Goal: Task Accomplishment & Management: Complete application form

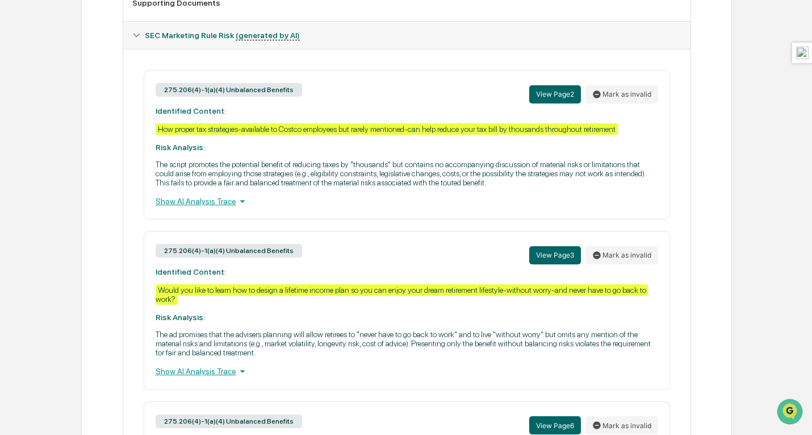
scroll to position [397, 0]
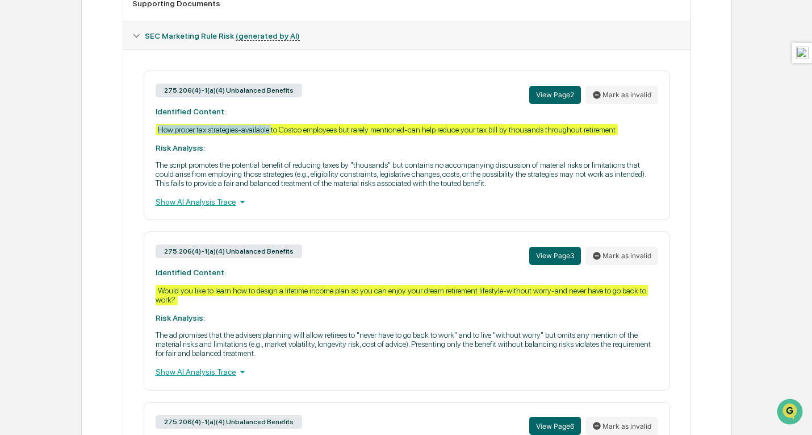
drag, startPoint x: 152, startPoint y: 131, endPoint x: 273, endPoint y: 134, distance: 121.6
click at [273, 134] on div "275.206(4)-1(a)(4) Unbalanced Benefits View Page 2 Mark as invalid Identified C…" at bounding box center [407, 144] width 527 height 149
copy div "How proper tax strategies-available"
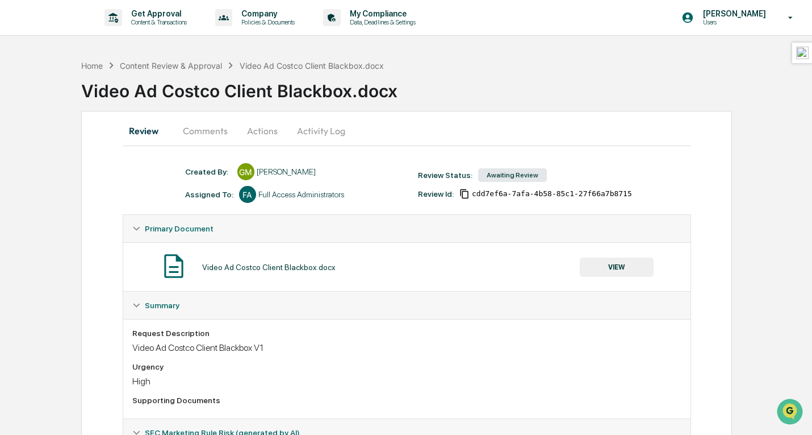
click at [152, 12] on p "Get Approval" at bounding box center [157, 13] width 70 height 9
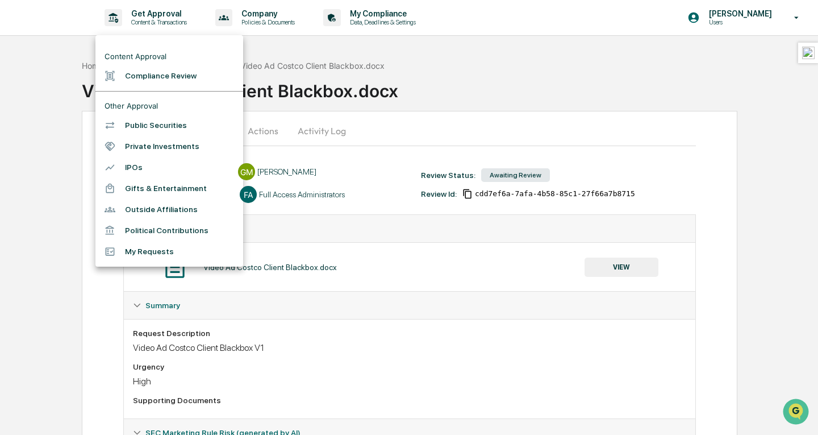
click at [157, 79] on li "Compliance Review" at bounding box center [169, 75] width 148 height 21
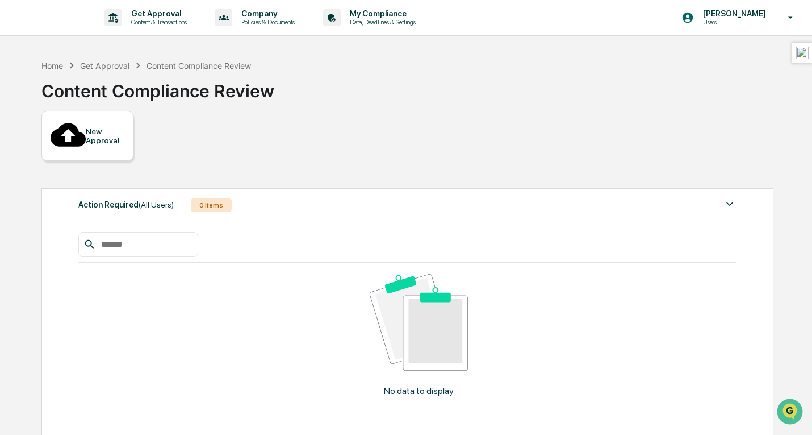
click at [124, 127] on div "New Approval" at bounding box center [105, 136] width 38 height 18
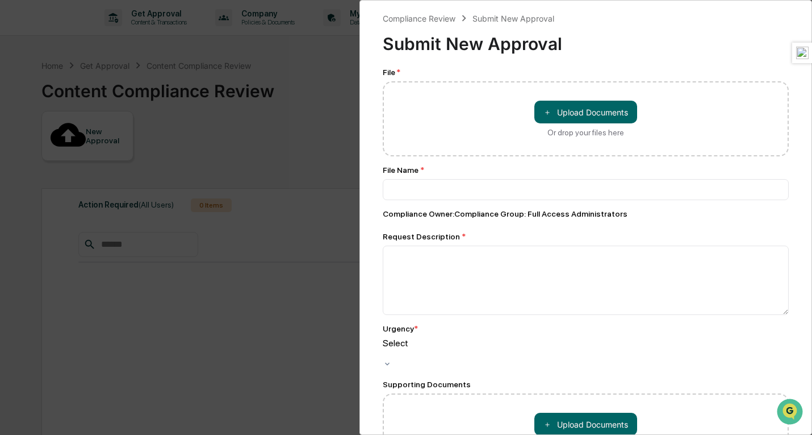
click at [618, 110] on button "＋ Upload Documents" at bounding box center [586, 112] width 103 height 23
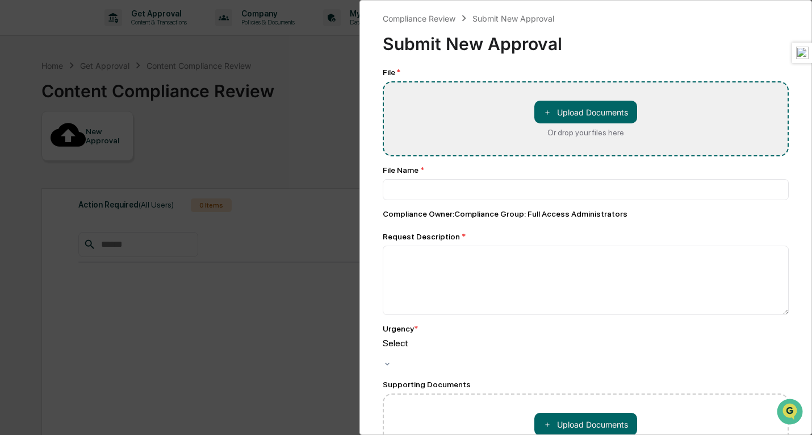
type input "********"
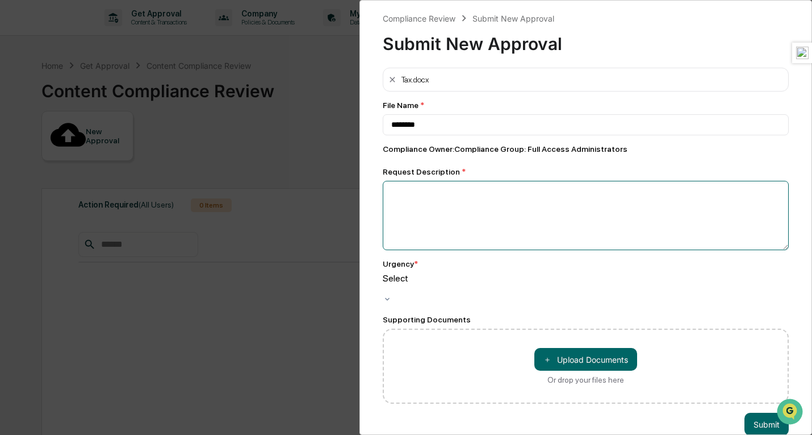
click at [545, 191] on textarea at bounding box center [586, 215] width 406 height 69
type textarea "*"
type textarea "**********"
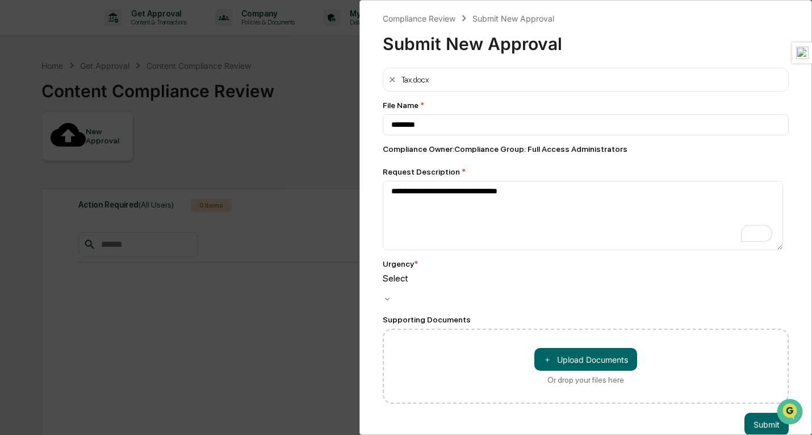
click at [549, 276] on div "Select" at bounding box center [586, 289] width 406 height 33
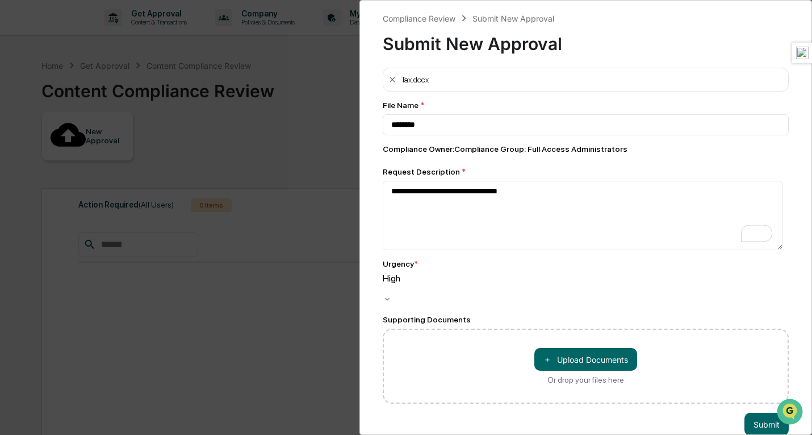
click at [761, 416] on button "Submit" at bounding box center [767, 423] width 44 height 23
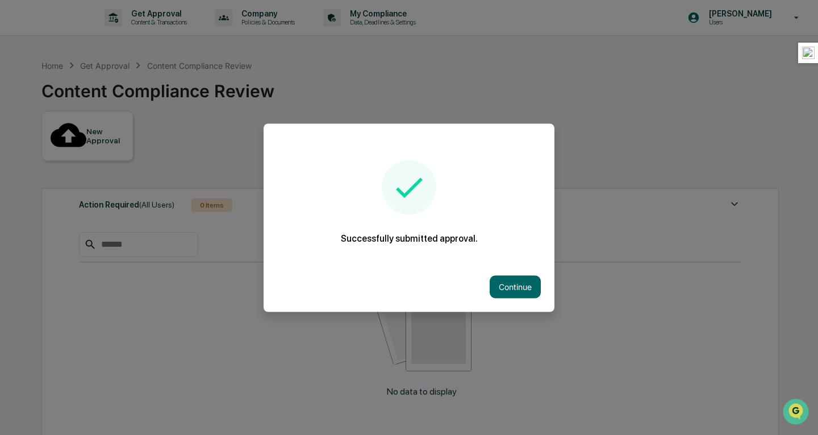
click at [520, 280] on button "Continue" at bounding box center [515, 286] width 51 height 23
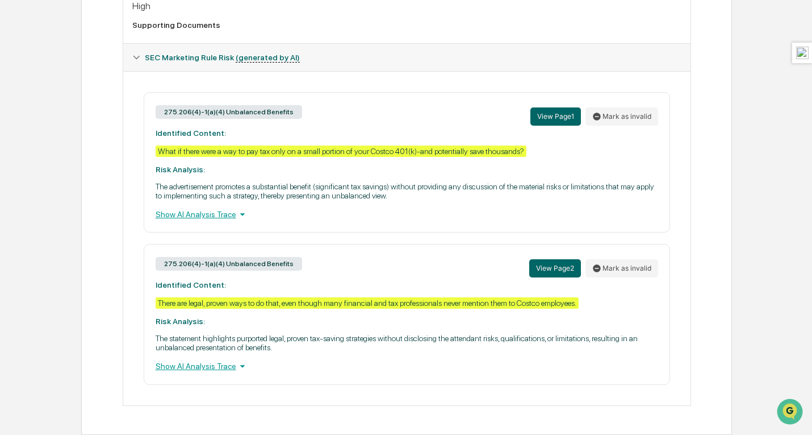
scroll to position [385, 0]
drag, startPoint x: 152, startPoint y: 141, endPoint x: 183, endPoint y: 142, distance: 31.8
click at [183, 142] on div "275.206(4)-1(a)(4) Unbalanced Benefits View Page 1 Mark as invalid Identified C…" at bounding box center [407, 162] width 527 height 140
copy div "What if t"
